Goal: Transaction & Acquisition: Purchase product/service

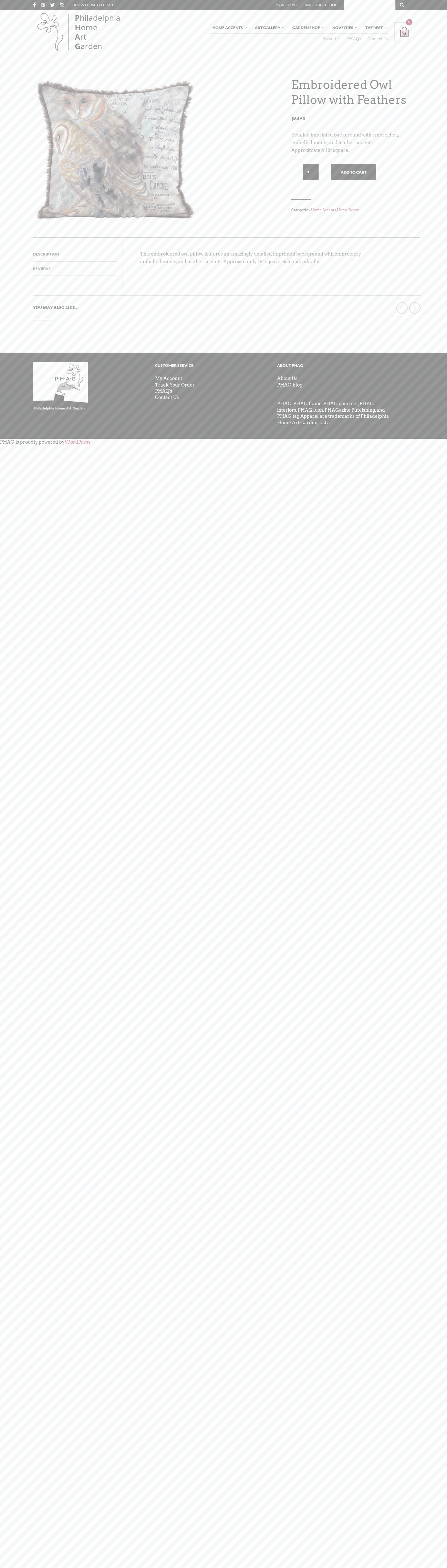
click at [376, 39] on link "Contact Us" at bounding box center [376, 39] width 24 height 5
click at [353, 172] on button "Add to cart" at bounding box center [353, 172] width 45 height 16
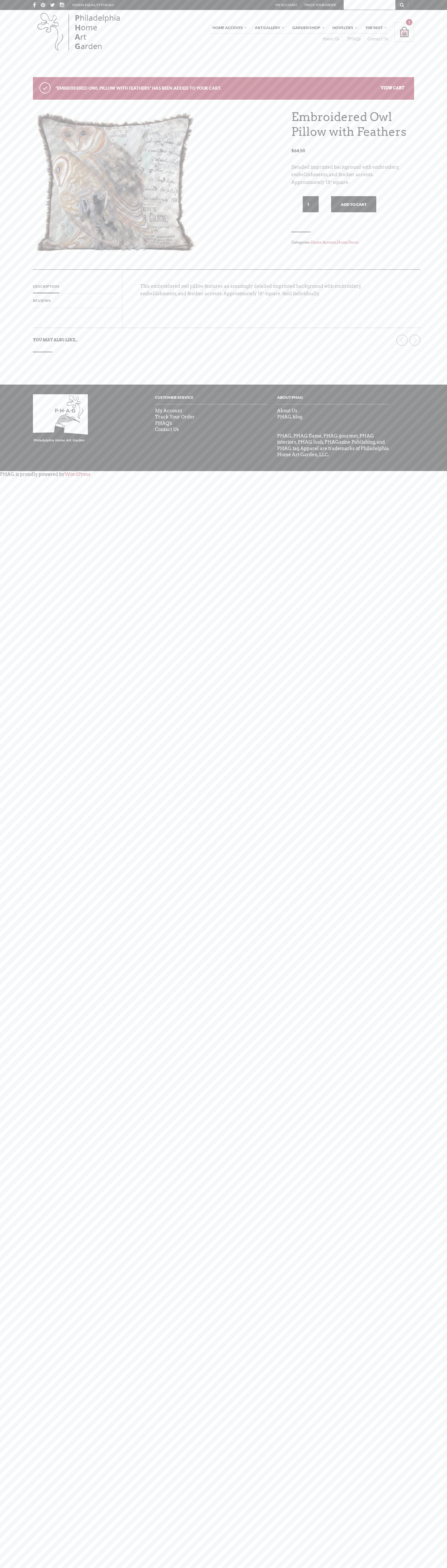
click at [393, 88] on link "View cart" at bounding box center [392, 88] width 23 height 5
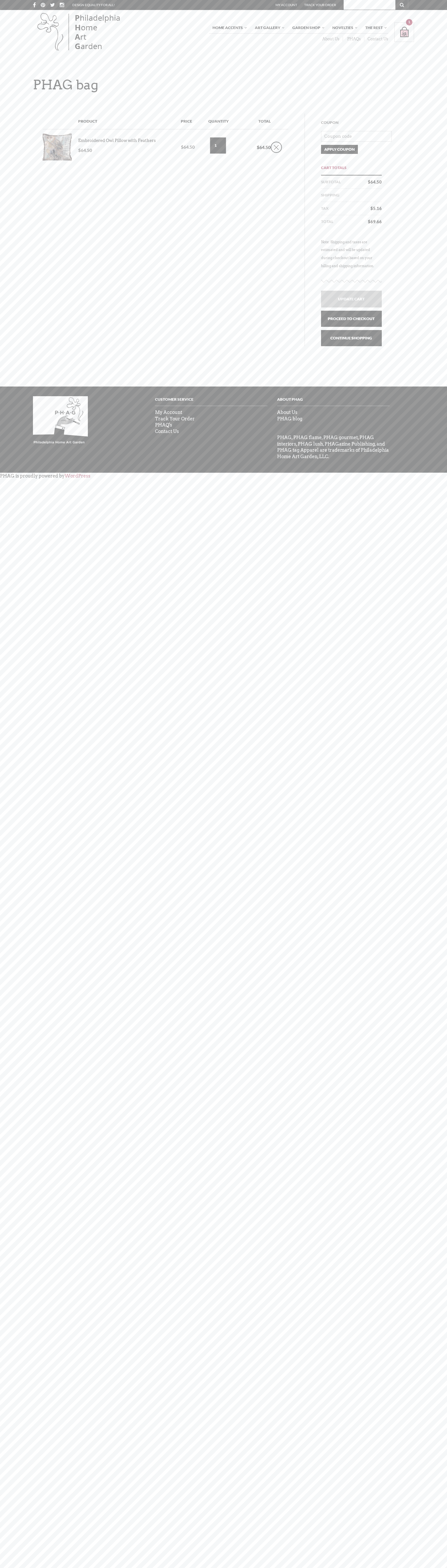
click at [351, 319] on link "Proceed to checkout" at bounding box center [351, 319] width 61 height 16
